Goal: Task Accomplishment & Management: Use online tool/utility

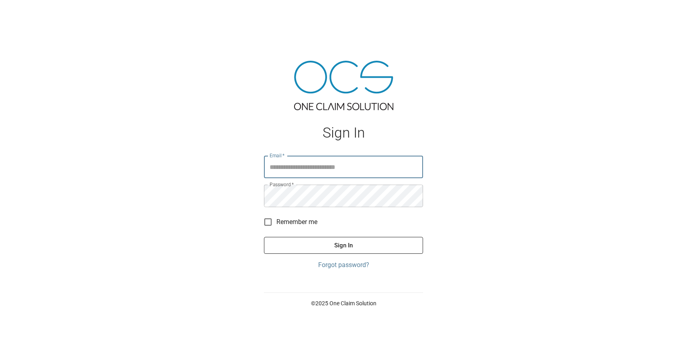
type input "**********"
click at [337, 244] on button "Sign In" at bounding box center [343, 245] width 159 height 17
